Goal: Information Seeking & Learning: Compare options

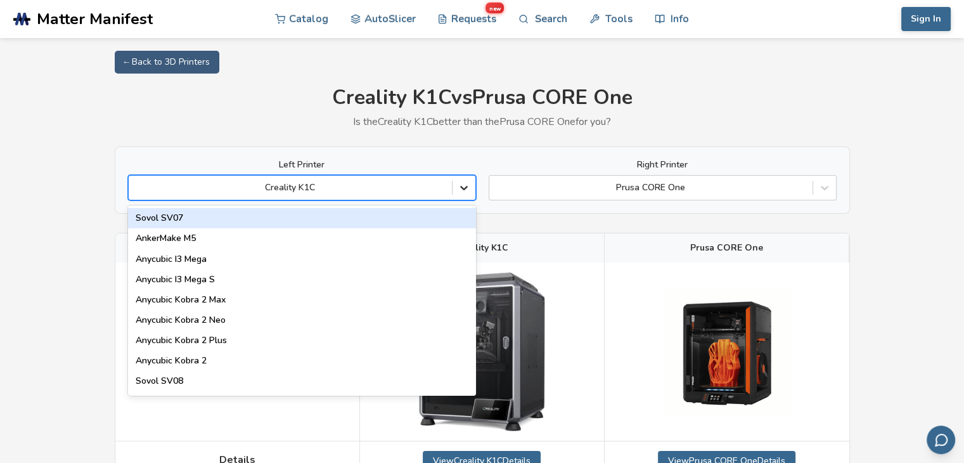
click at [463, 193] on icon at bounding box center [464, 187] width 13 height 13
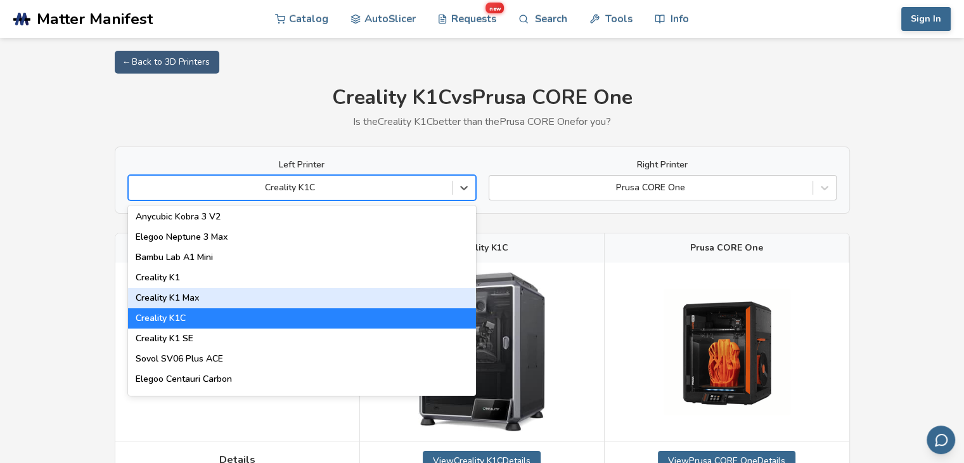
scroll to position [254, 0]
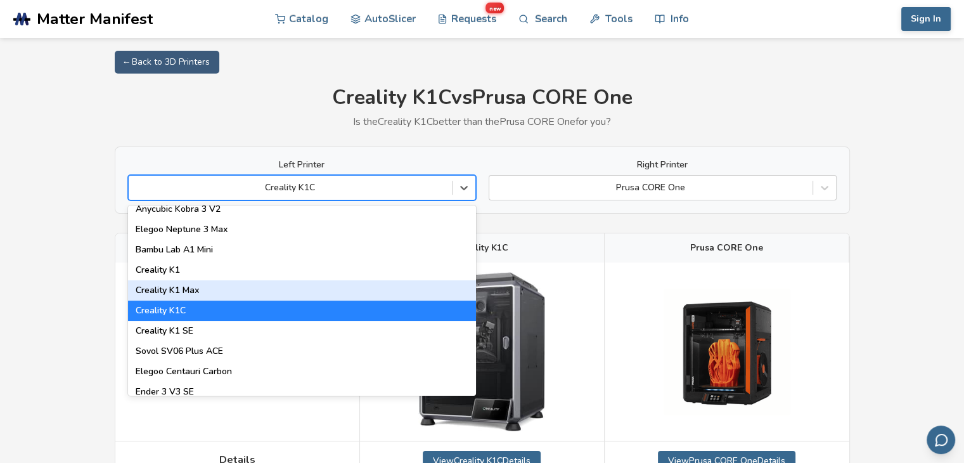
click at [197, 292] on div "Creality K1 Max" at bounding box center [302, 290] width 348 height 20
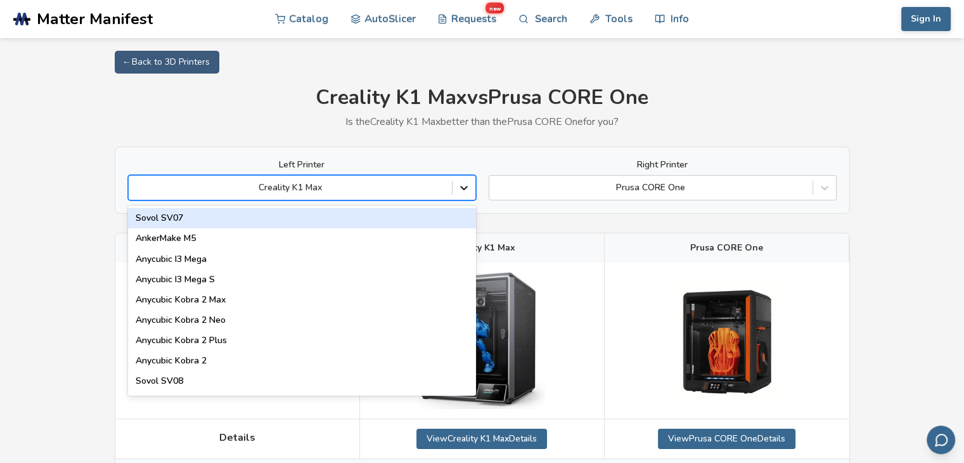
click at [465, 186] on icon at bounding box center [464, 187] width 13 height 13
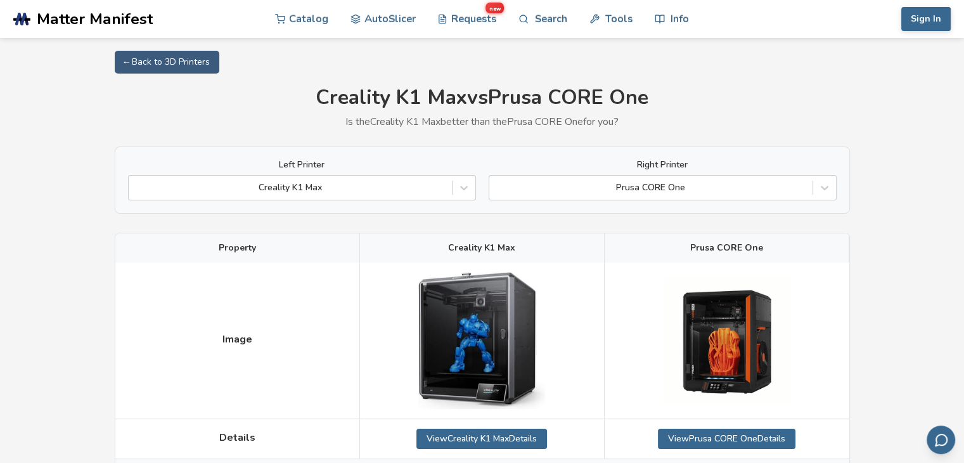
click at [243, 189] on div at bounding box center [290, 187] width 311 height 13
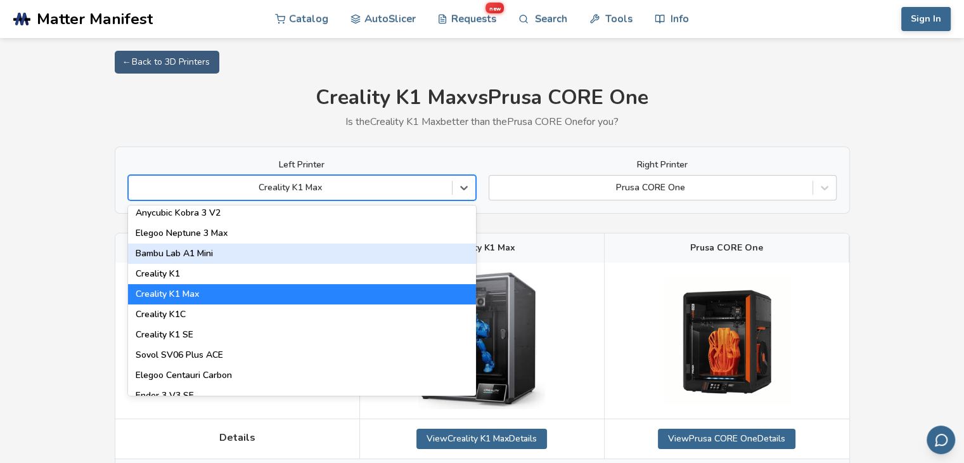
scroll to position [254, 0]
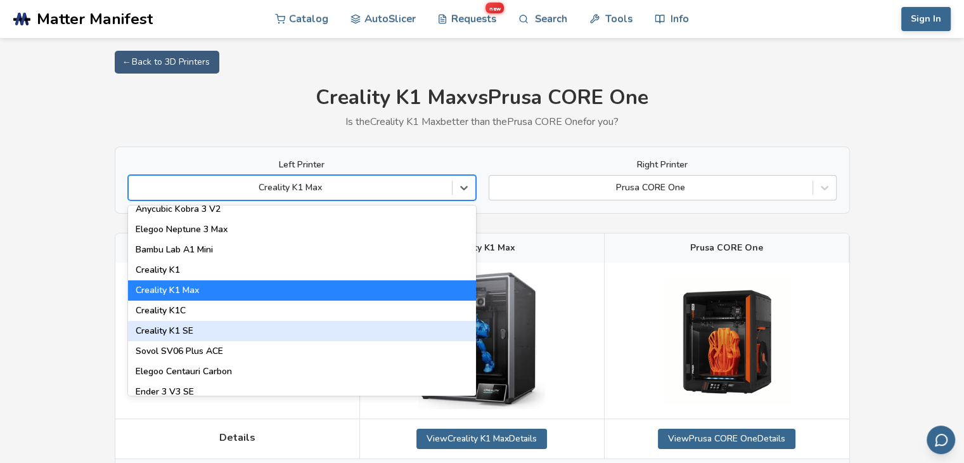
click at [188, 334] on div "Creality K1 SE" at bounding box center [302, 331] width 348 height 20
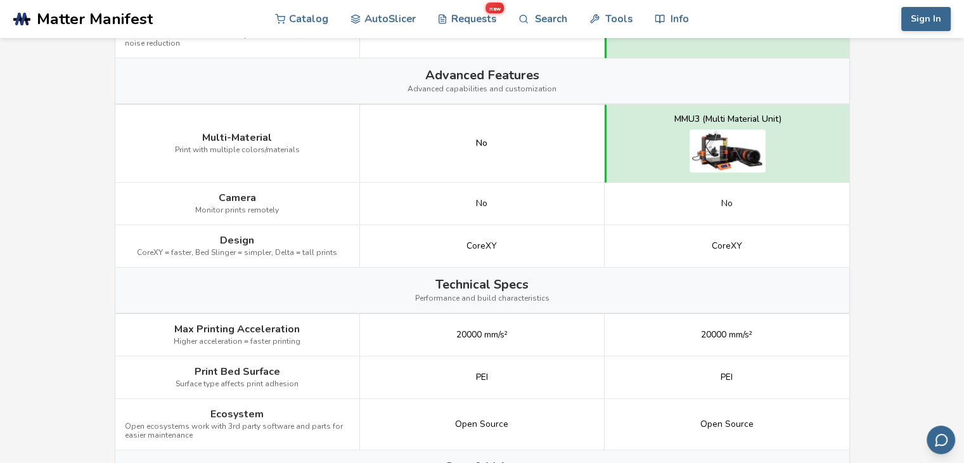
scroll to position [1584, 0]
